Goal: Transaction & Acquisition: Book appointment/travel/reservation

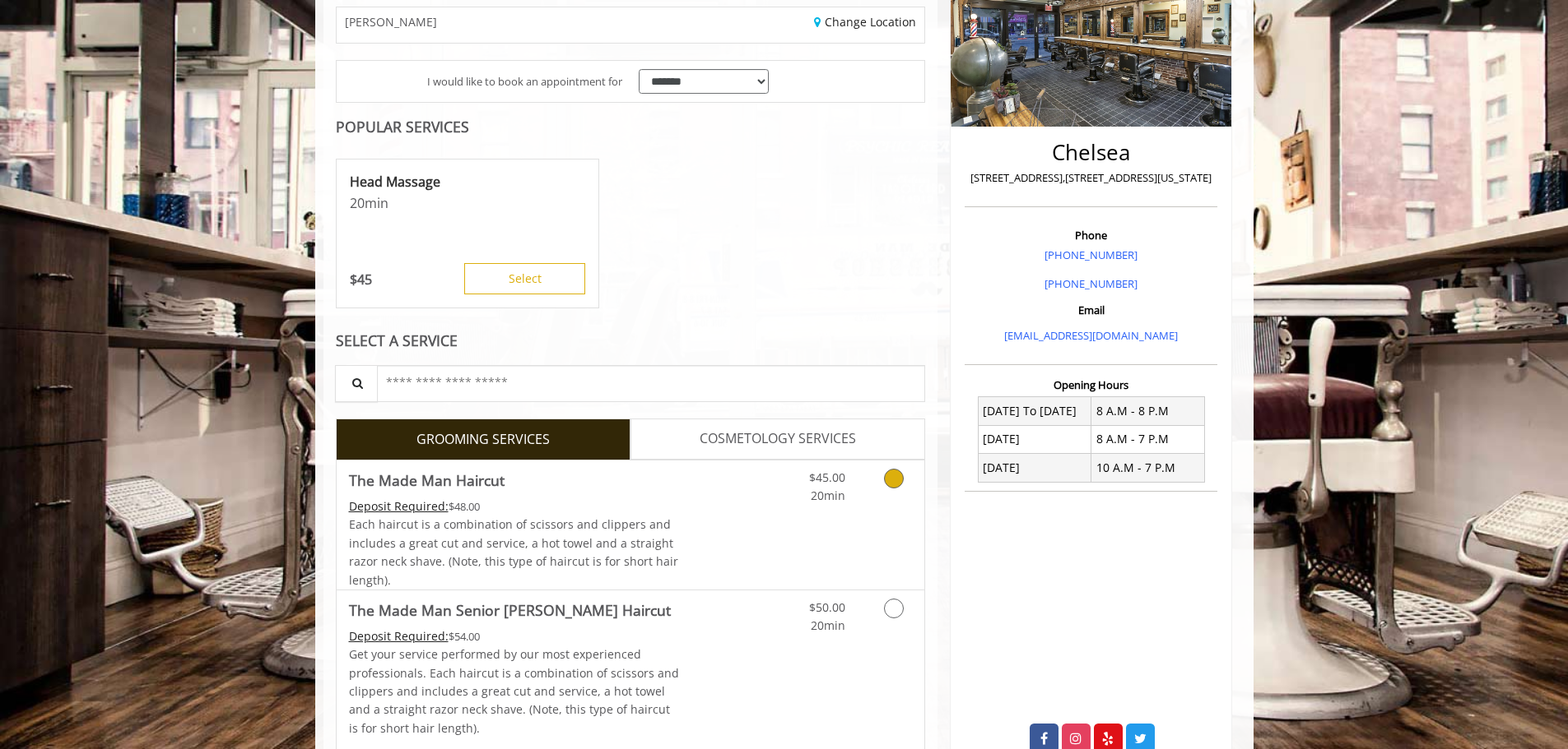
click at [776, 512] on link "Discounted Price" at bounding box center [728, 525] width 98 height 129
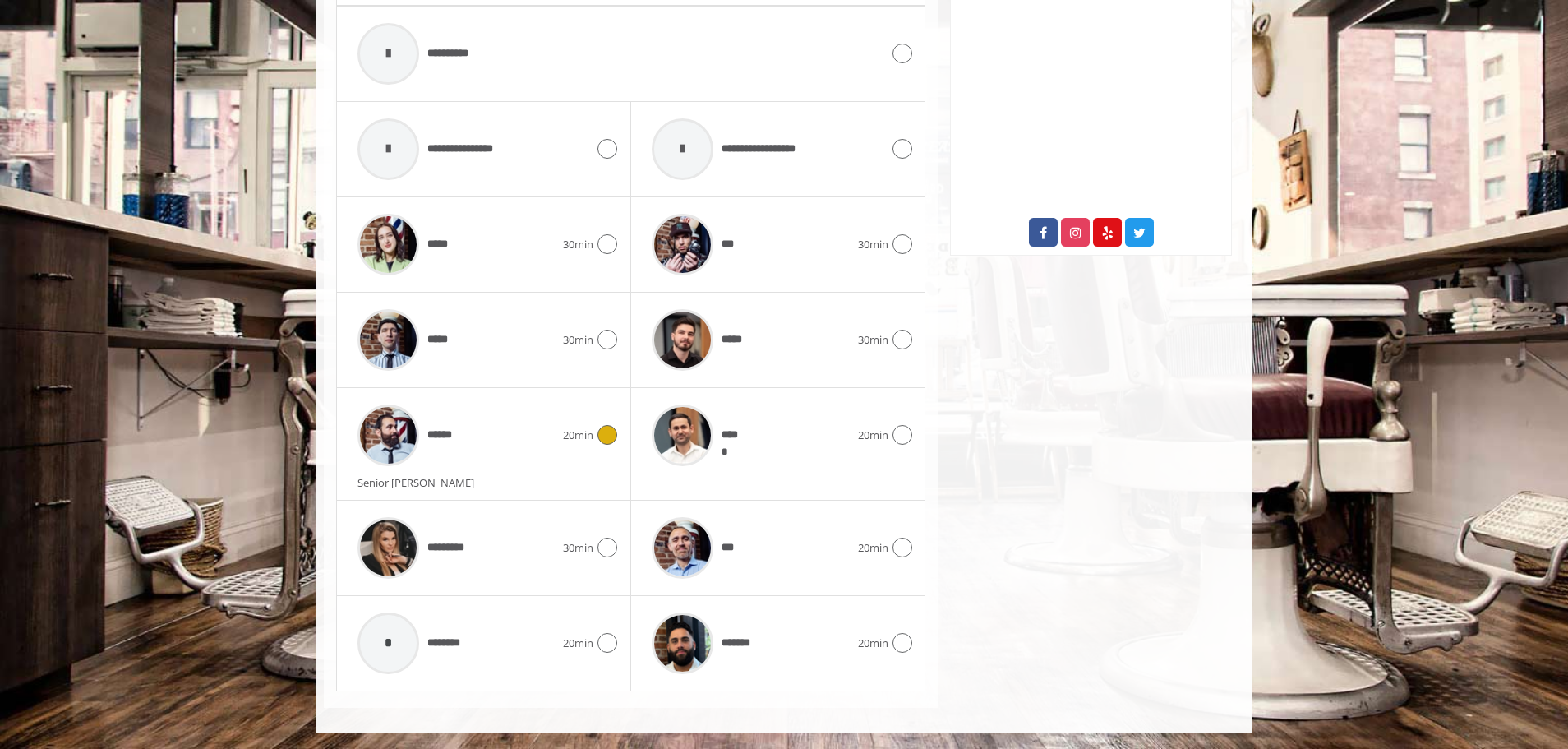
click at [537, 422] on div "******" at bounding box center [456, 436] width 214 height 79
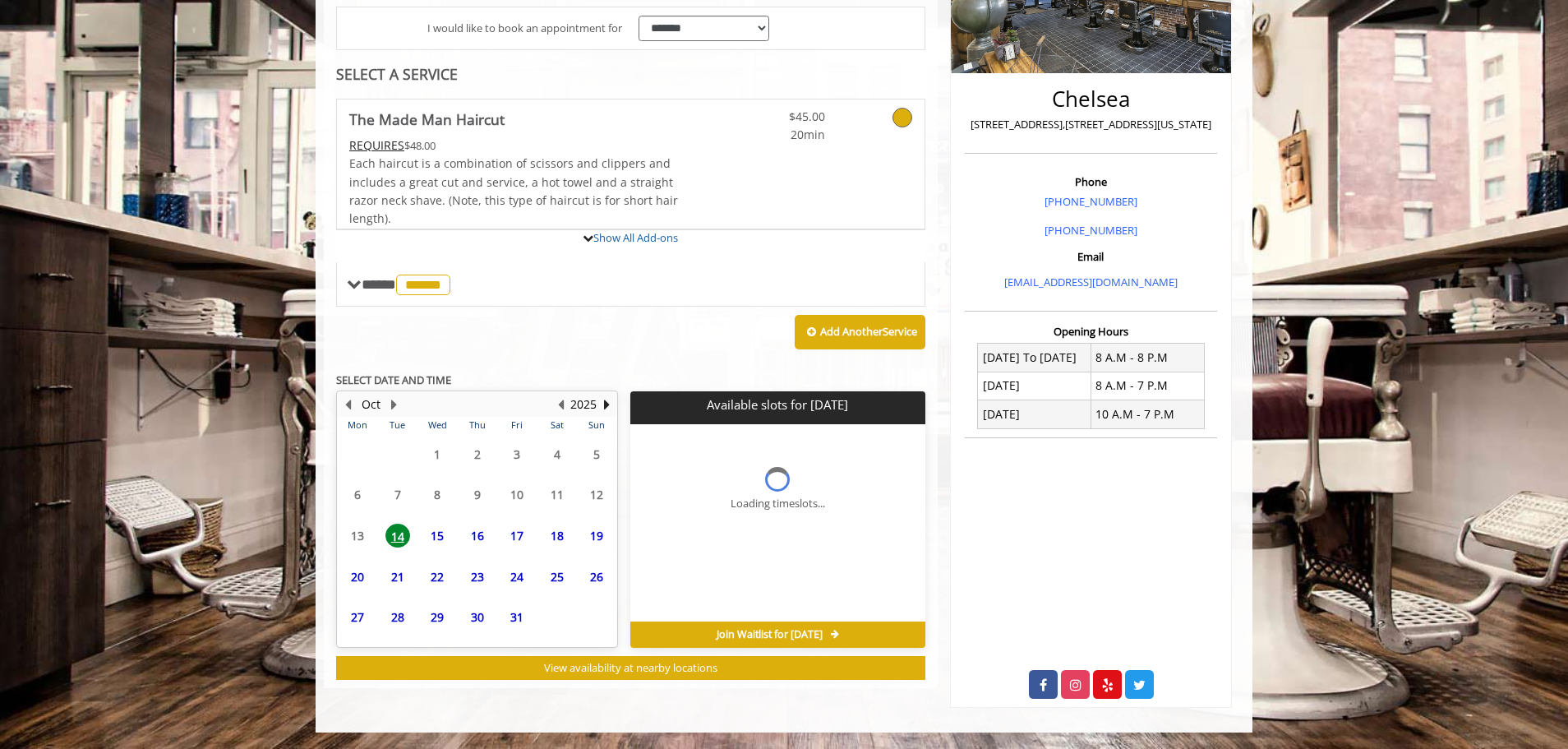
scroll to position [459, 0]
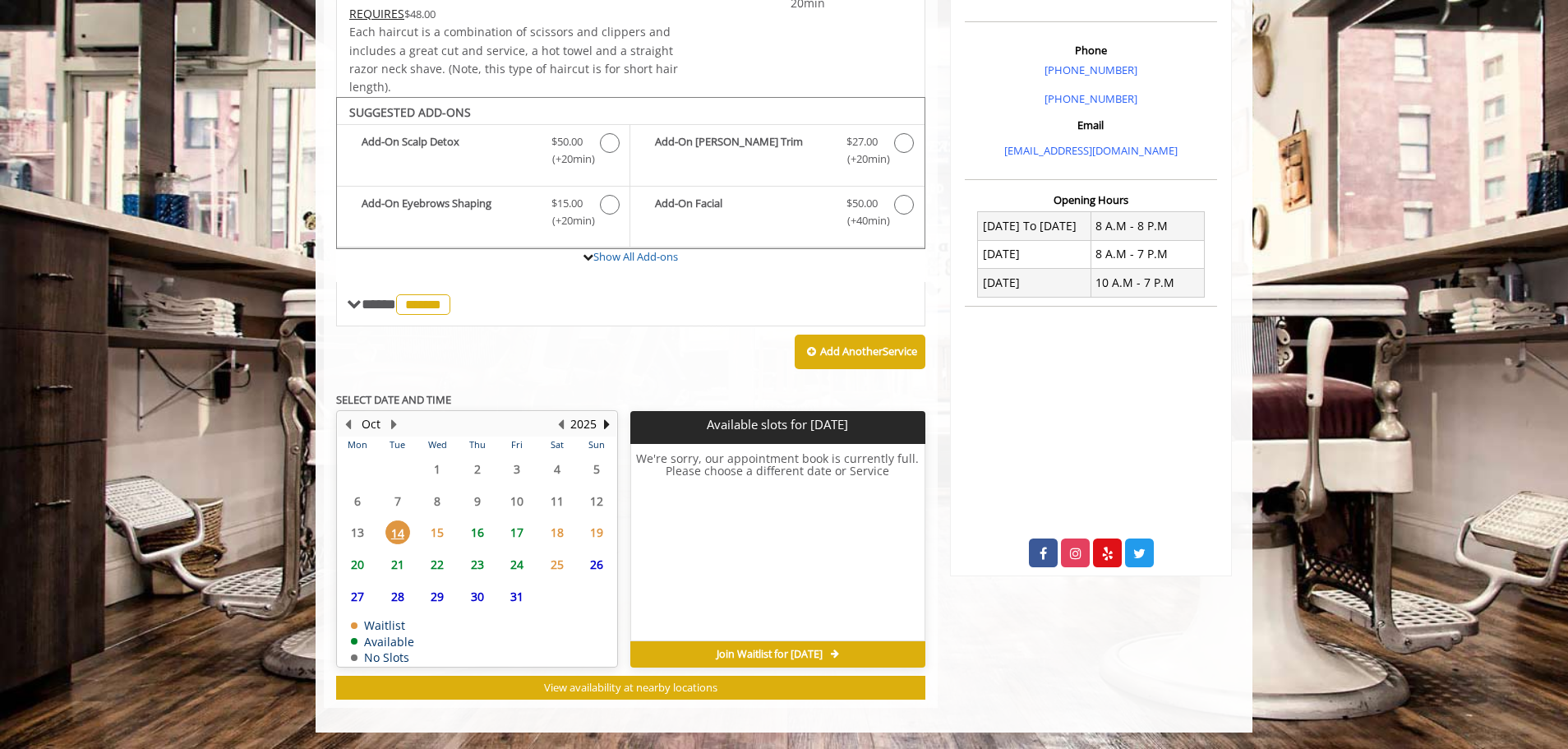
click at [440, 525] on span "15" at bounding box center [437, 532] width 25 height 24
click at [477, 531] on span "16" at bounding box center [478, 532] width 25 height 24
click at [519, 535] on span "17" at bounding box center [517, 532] width 25 height 24
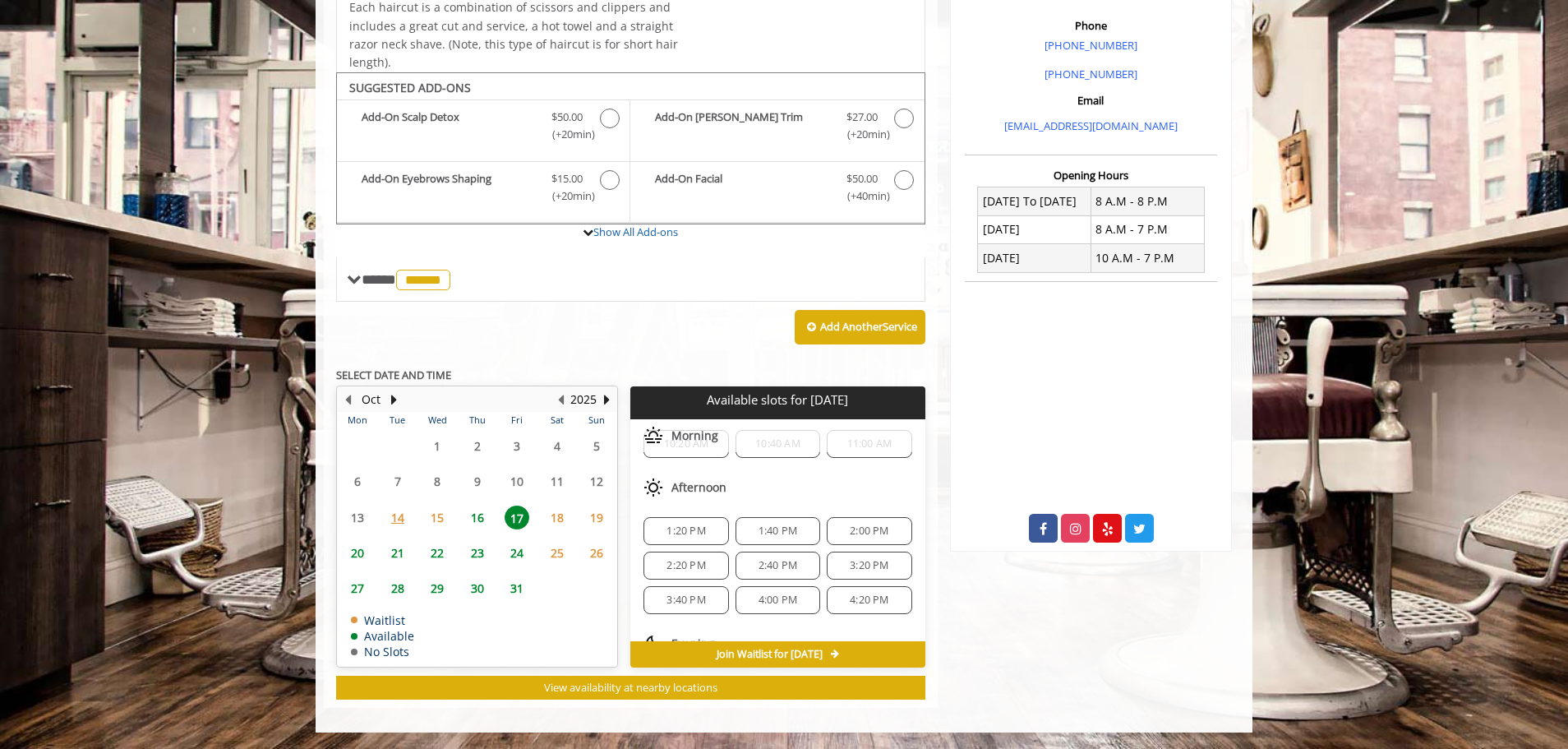
scroll to position [55, 0]
click at [466, 522] on span "16" at bounding box center [478, 517] width 25 height 24
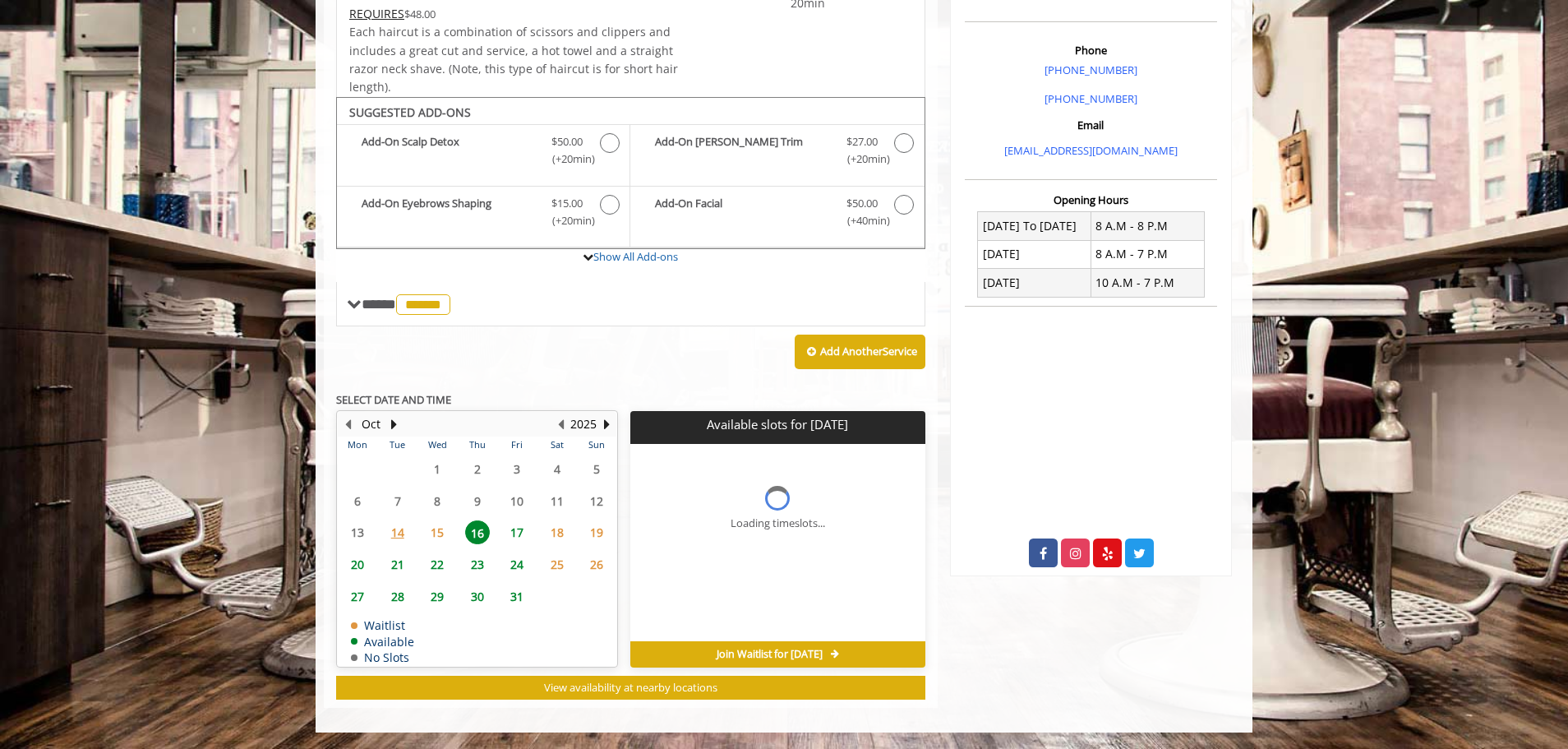
scroll to position [0, 0]
click at [440, 531] on span "15" at bounding box center [437, 532] width 25 height 24
click at [382, 534] on div "14" at bounding box center [396, 532] width 33 height 24
click at [512, 535] on span "17" at bounding box center [517, 532] width 25 height 24
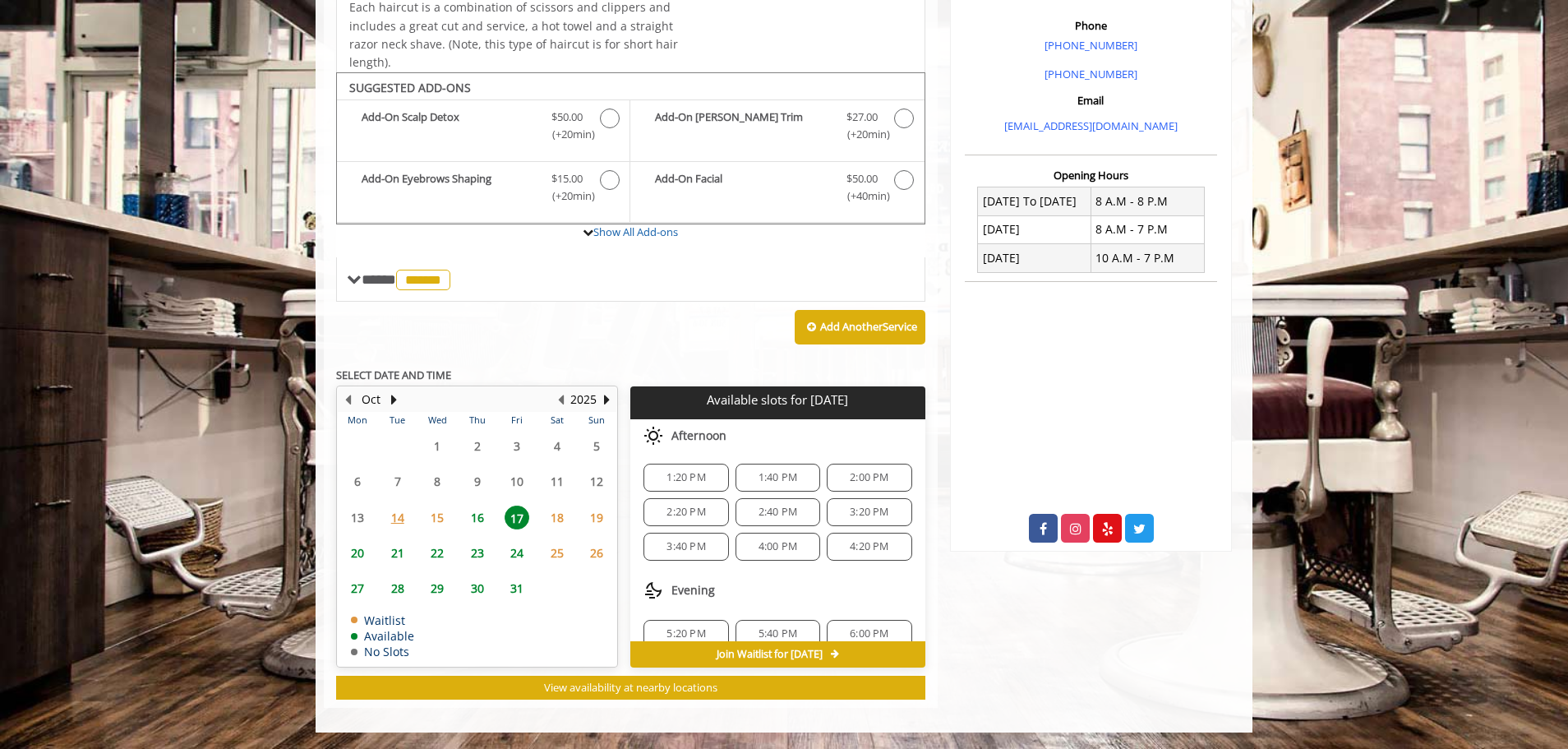
scroll to position [88, 0]
click at [409, 517] on span "14" at bounding box center [397, 517] width 25 height 24
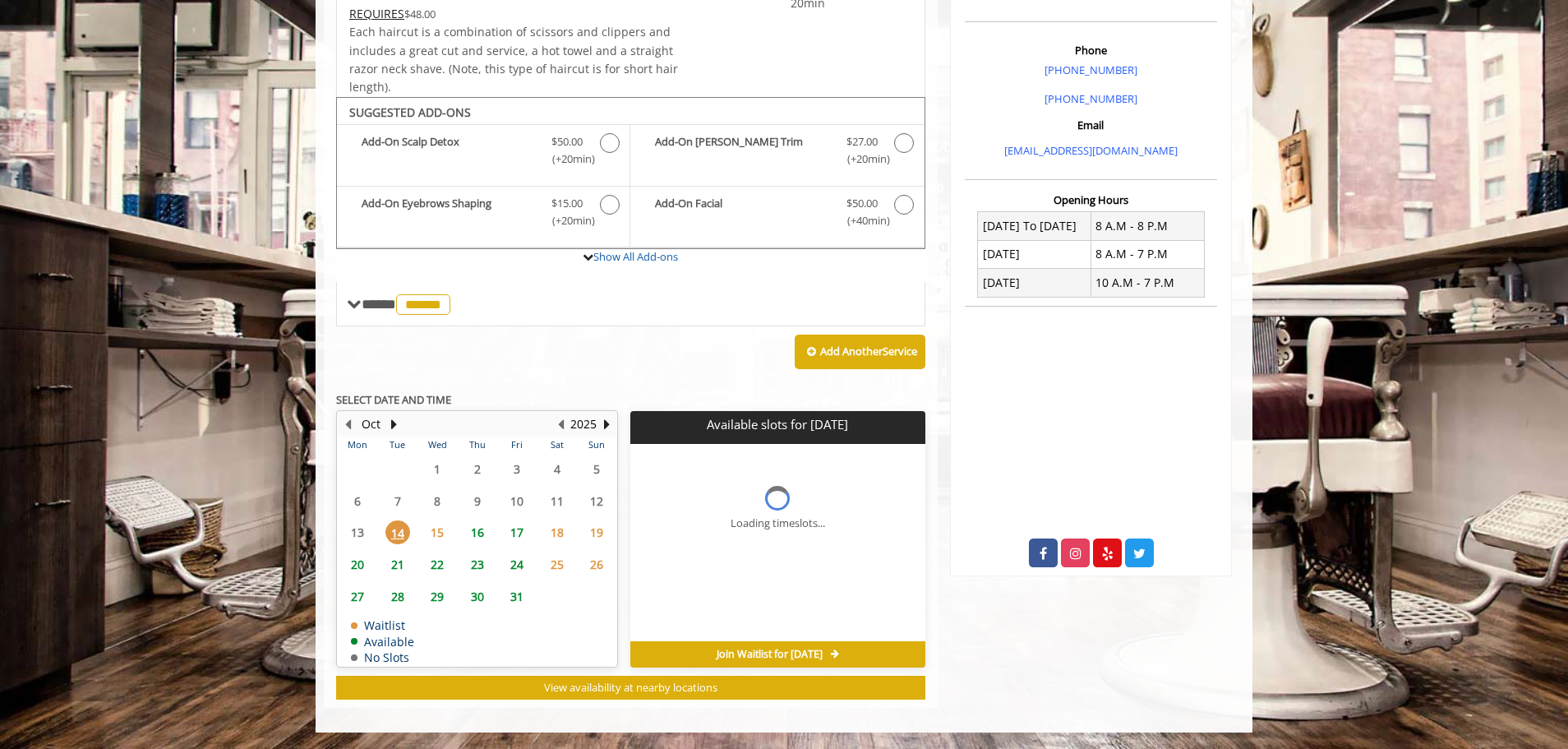
scroll to position [0, 0]
click at [449, 529] on span "15" at bounding box center [437, 532] width 25 height 24
click at [474, 529] on span "16" at bounding box center [478, 532] width 25 height 24
